Goal: Information Seeking & Learning: Learn about a topic

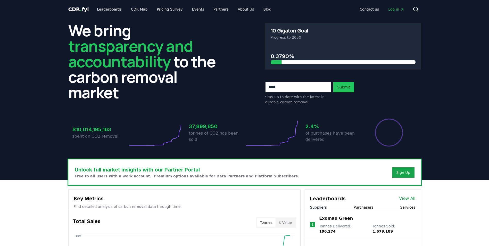
scroll to position [138, 0]
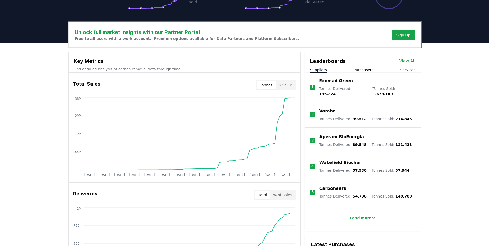
click at [362, 69] on button "Purchasers" at bounding box center [364, 69] width 20 height 5
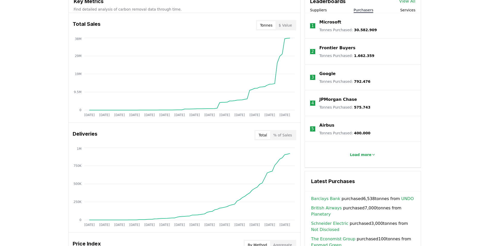
scroll to position [206, 0]
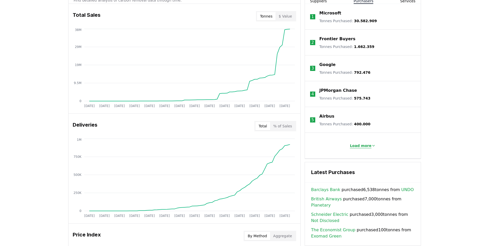
click at [363, 146] on p "Load more" at bounding box center [361, 145] width 22 height 5
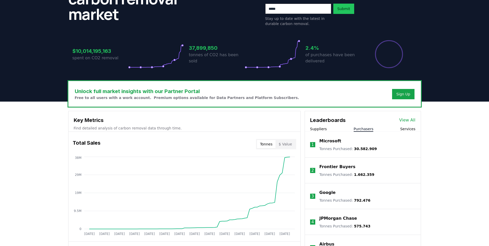
scroll to position [69, 0]
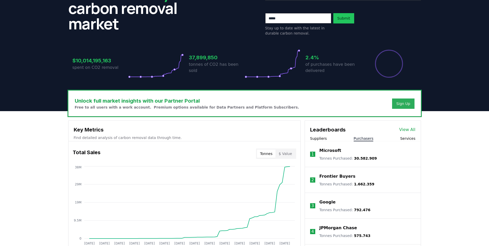
click at [404, 105] on div "Sign Up" at bounding box center [404, 103] width 14 height 5
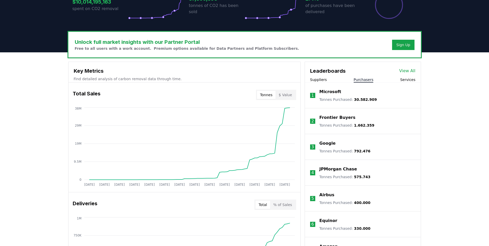
scroll to position [138, 0]
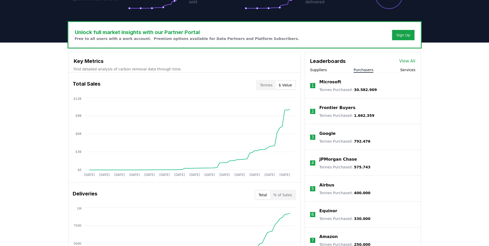
click at [284, 85] on button "$ Value" at bounding box center [286, 85] width 20 height 8
click at [274, 85] on button "Tonnes" at bounding box center [266, 85] width 19 height 8
click at [319, 69] on button "Suppliers" at bounding box center [318, 69] width 17 height 5
click at [363, 71] on button "Purchasers" at bounding box center [364, 69] width 20 height 5
click at [412, 69] on button "Services" at bounding box center [407, 69] width 15 height 5
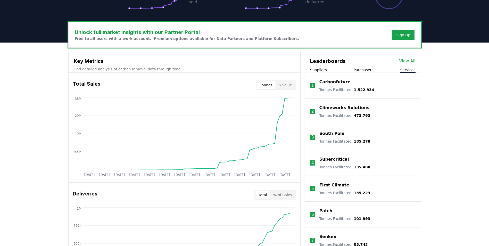
click at [355, 69] on button "Purchasers" at bounding box center [364, 69] width 20 height 5
